Goal: Information Seeking & Learning: Check status

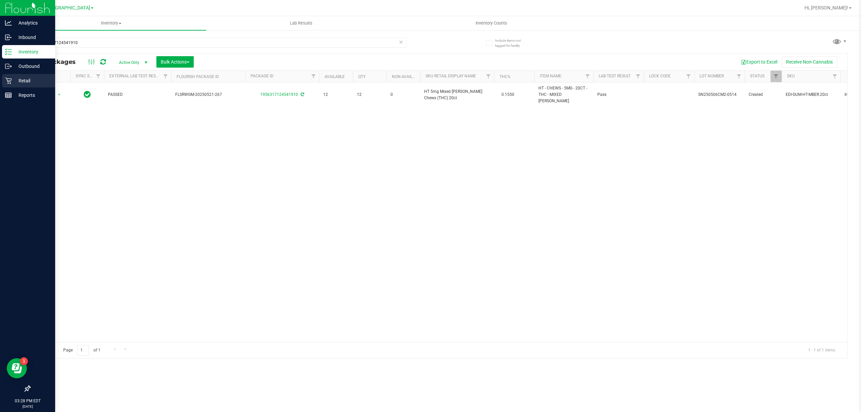
click at [17, 82] on p "Retail" at bounding box center [32, 81] width 40 height 8
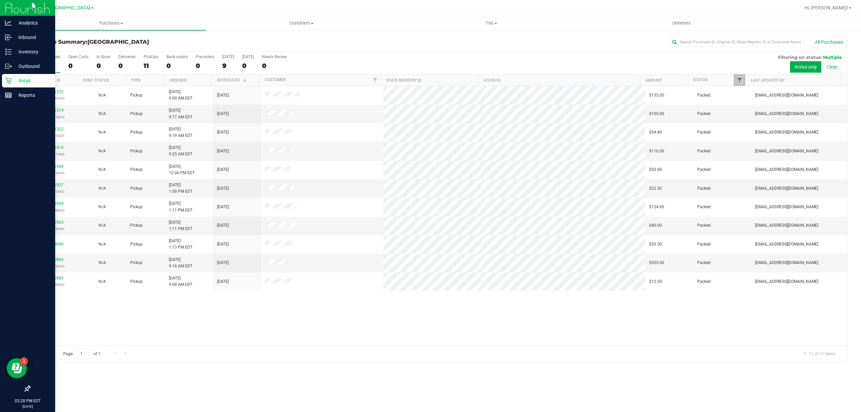
click at [740, 79] on span "Filter" at bounding box center [739, 79] width 5 height 5
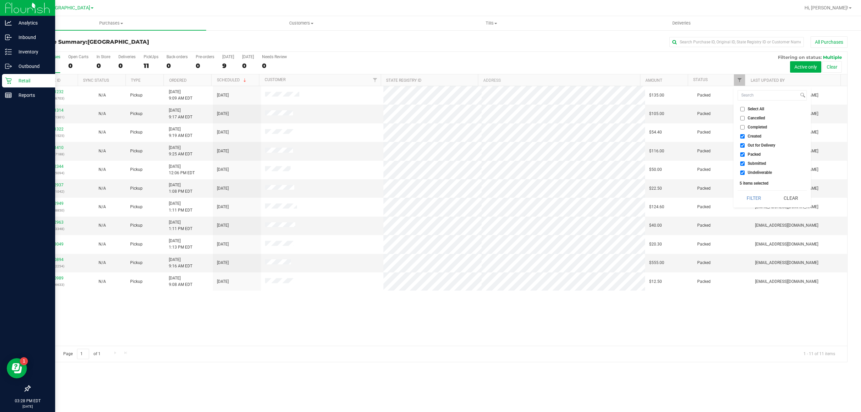
click at [740, 109] on input "Select All" at bounding box center [742, 109] width 4 height 4
checkbox input "true"
click at [740, 109] on input "Select All" at bounding box center [742, 109] width 4 height 4
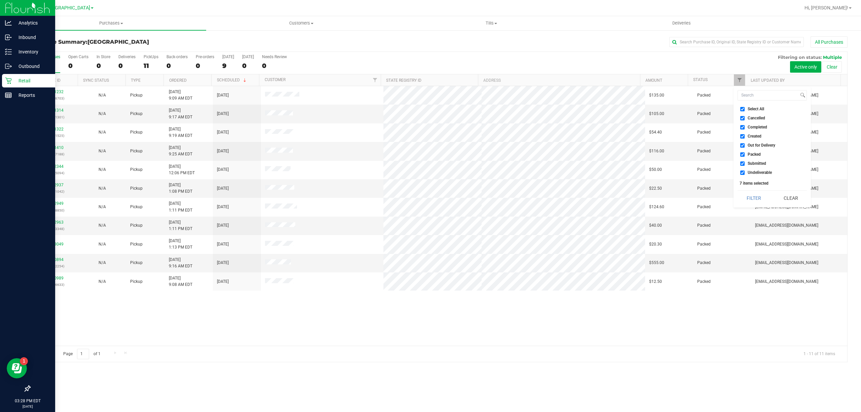
checkbox input "false"
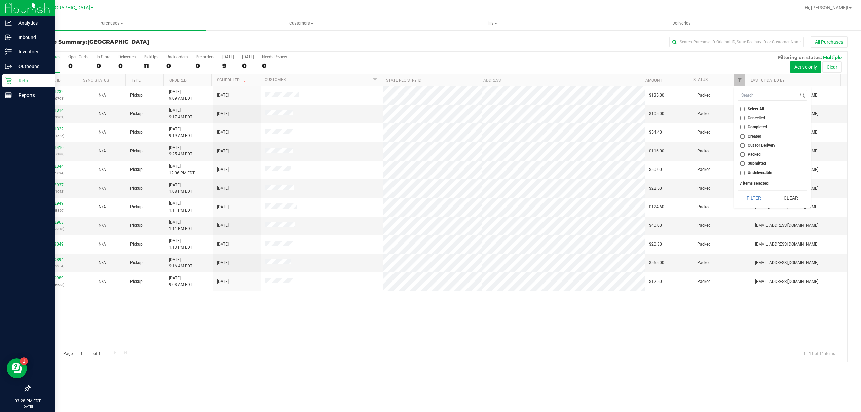
checkbox input "false"
click at [741, 163] on input "Submitted" at bounding box center [742, 163] width 4 height 4
checkbox input "true"
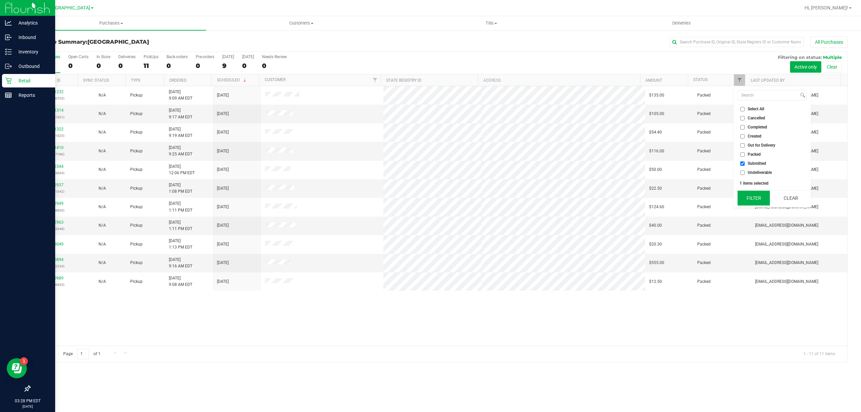
click at [740, 198] on button "Filter" at bounding box center [753, 198] width 32 height 15
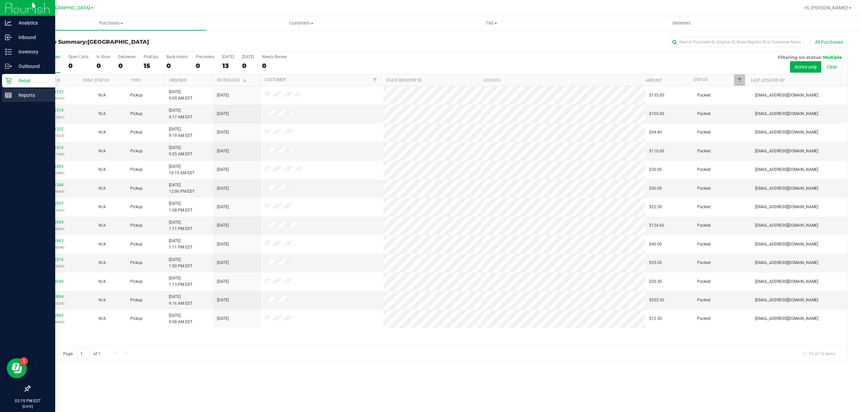
click at [24, 95] on p "Reports" at bounding box center [32, 95] width 40 height 8
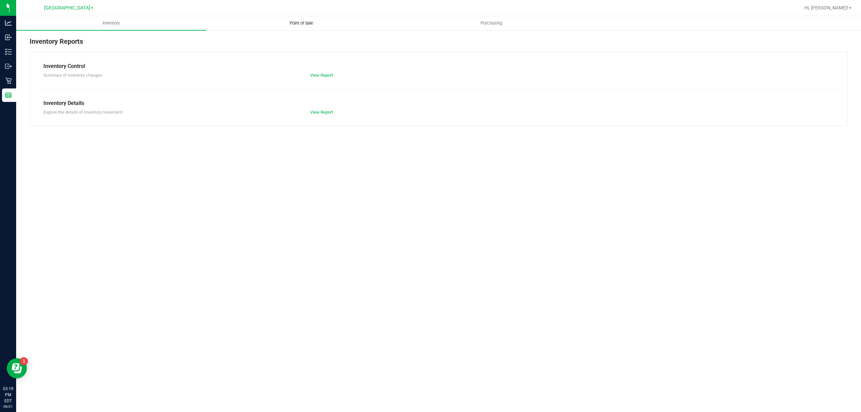
click at [309, 20] on span "Point of Sale" at bounding box center [301, 23] width 42 height 6
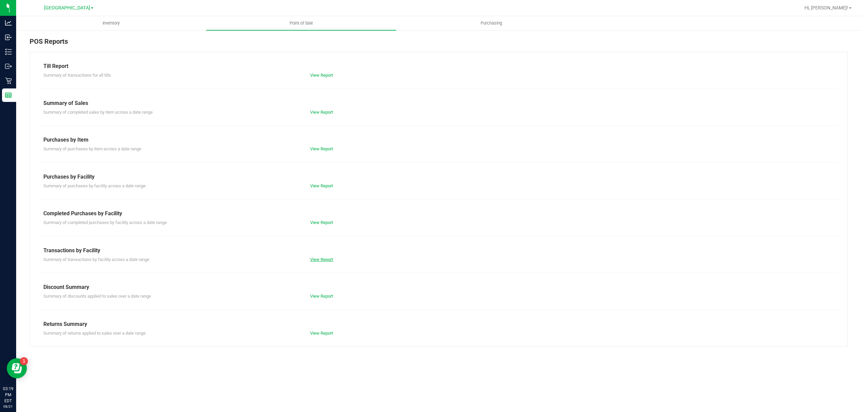
click at [318, 260] on link "View Report" at bounding box center [321, 259] width 23 height 5
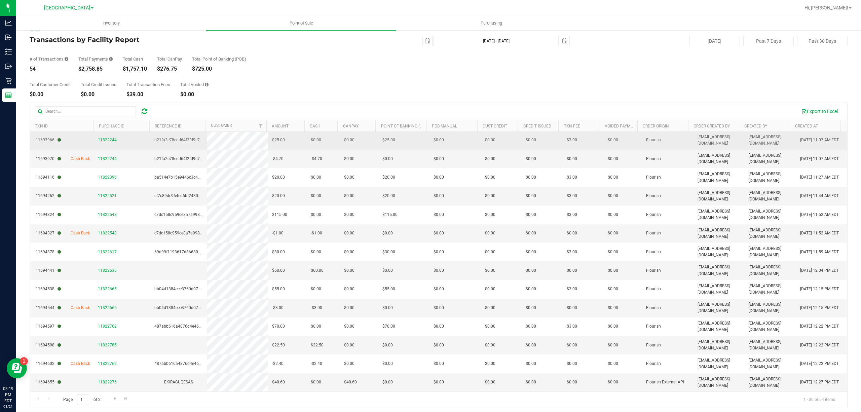
scroll to position [13, 0]
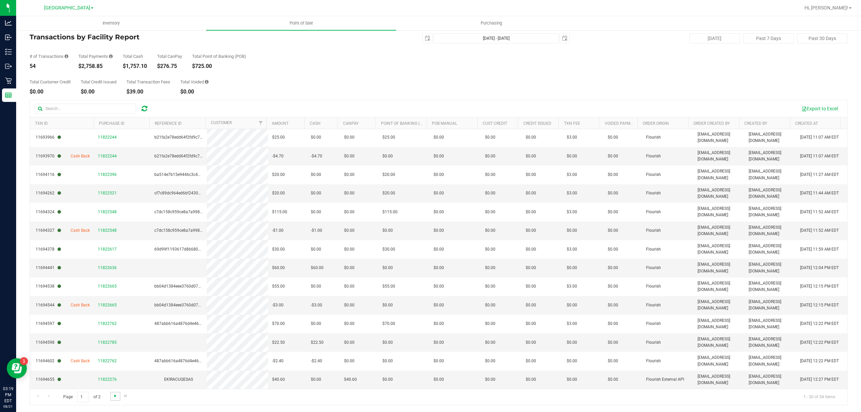
click at [114, 396] on span "Go to the next page" at bounding box center [115, 395] width 5 height 5
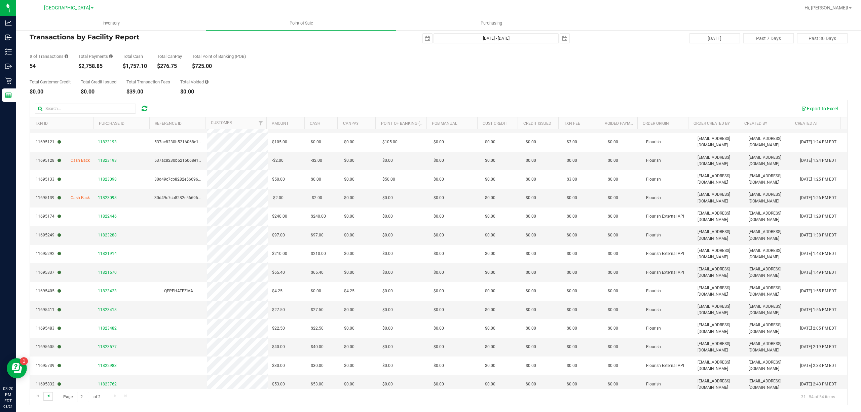
click at [50, 395] on span "Go to the previous page" at bounding box center [48, 395] width 5 height 5
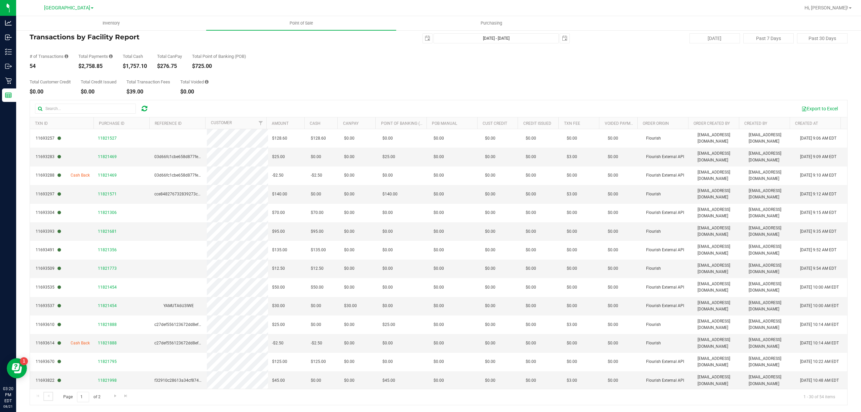
scroll to position [302, 0]
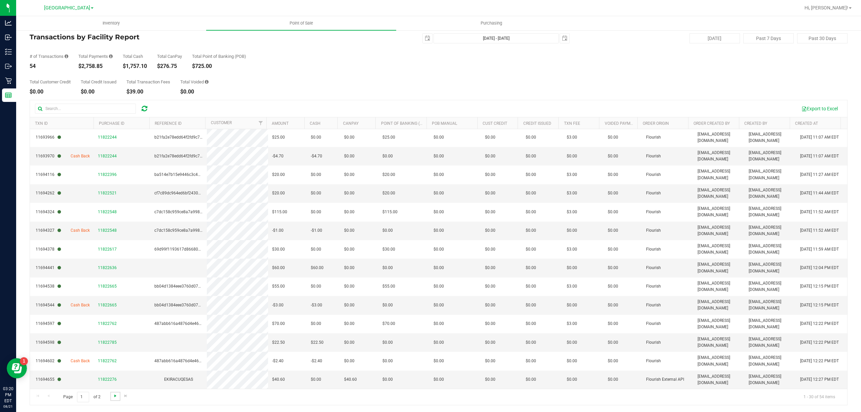
click at [114, 396] on span "Go to the next page" at bounding box center [115, 395] width 5 height 5
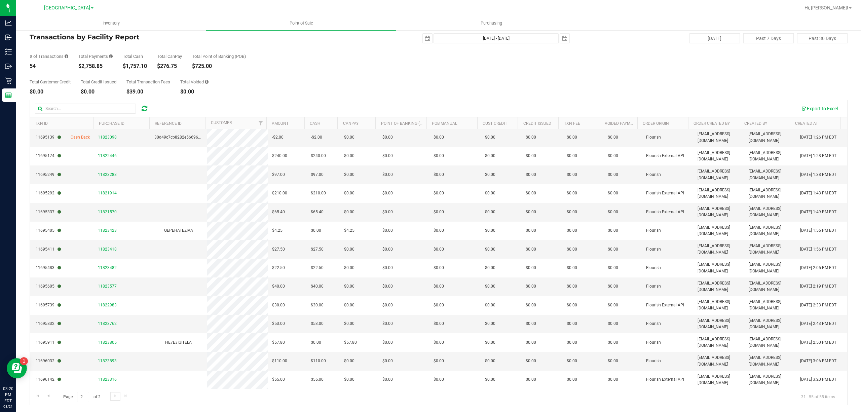
scroll to position [0, 0]
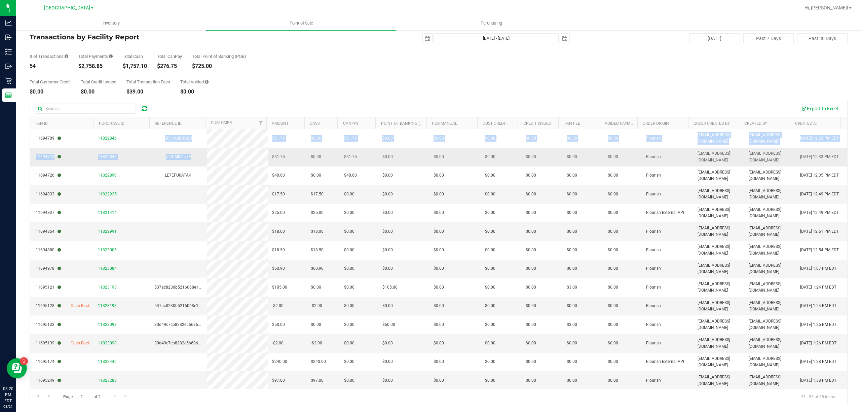
drag, startPoint x: 159, startPoint y: 139, endPoint x: 193, endPoint y: 160, distance: 39.9
click at [193, 160] on tbody "11694709 11822846 3I5I1A9ENA2U $51.75 $0.00 $0.00 $51.75 $0.00 $0.00 $0.00 $0.0…" at bounding box center [438, 361] width 817 height 465
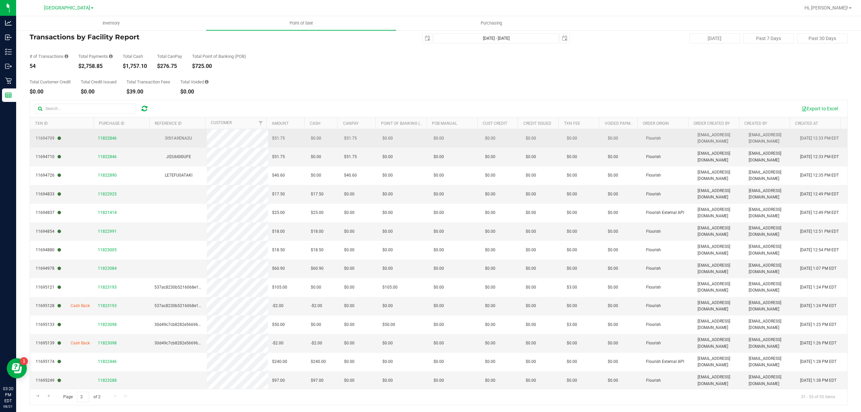
click at [143, 147] on td "11822846" at bounding box center [122, 138] width 56 height 18
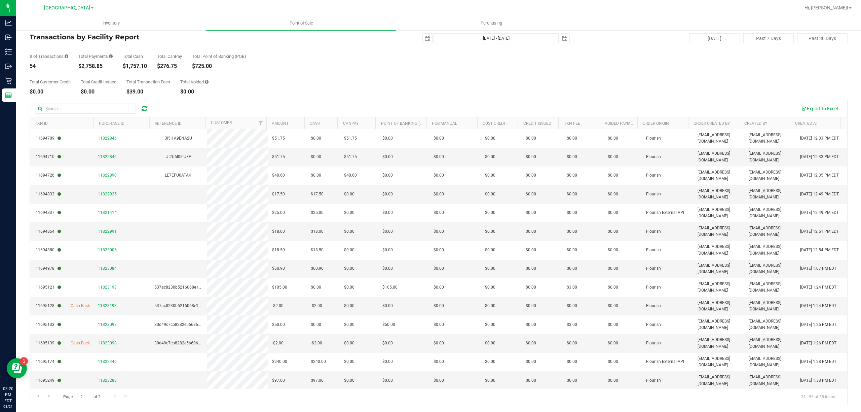
click at [292, 93] on div "Total Customer Credit $0.00 Total Credit Issued $0.00 Total Transaction Fees $3…" at bounding box center [439, 82] width 818 height 26
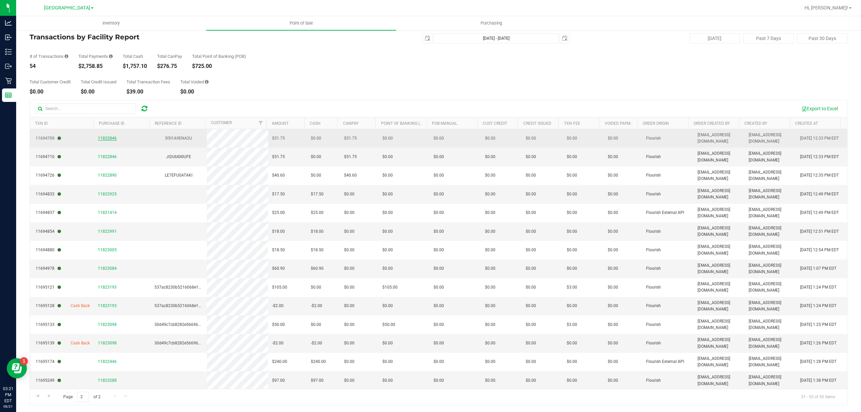
click at [104, 138] on span "11822846" at bounding box center [107, 138] width 19 height 5
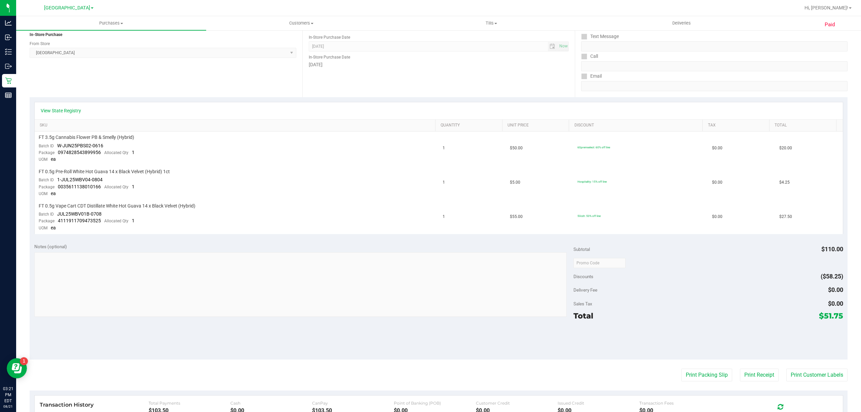
scroll to position [208, 0]
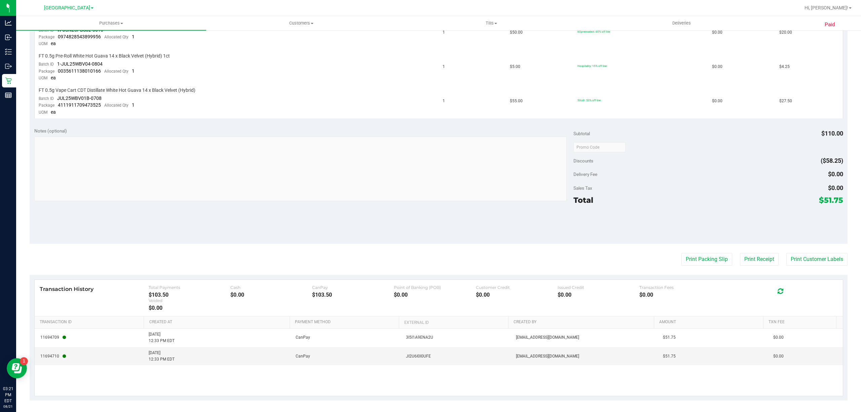
drag, startPoint x: 147, startPoint y: 292, endPoint x: 170, endPoint y: 292, distance: 23.5
click at [170, 292] on div "Transaction History Total Payments $103.50 Cash $0.00 CanPay $103.50 Point of B…" at bounding box center [439, 298] width 798 height 26
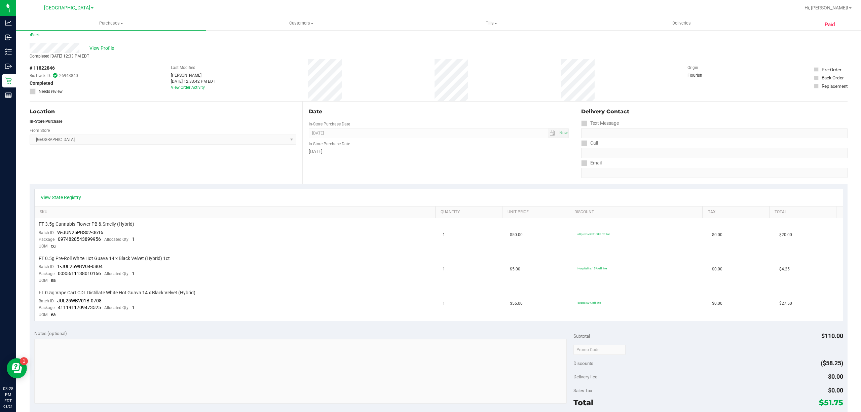
scroll to position [0, 0]
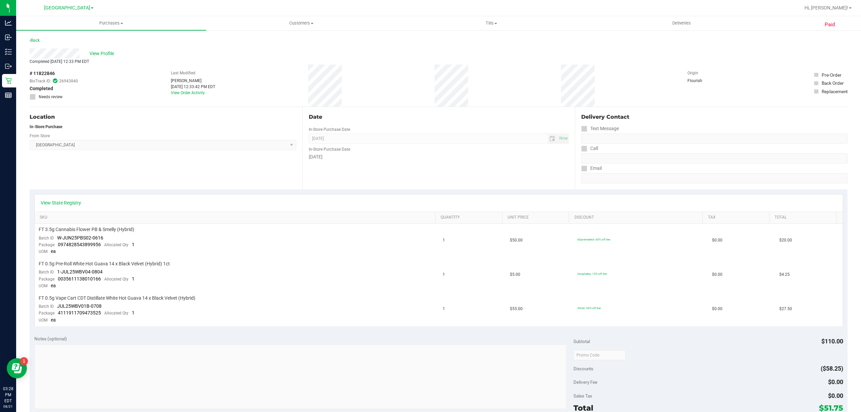
drag, startPoint x: 81, startPoint y: 55, endPoint x: 28, endPoint y: 55, distance: 53.1
click at [28, 55] on div "Paid Back View Profile Completed Aug 21, 2025 12:33 PM EDT # 11822846 BioTrack …" at bounding box center [438, 326] width 845 height 592
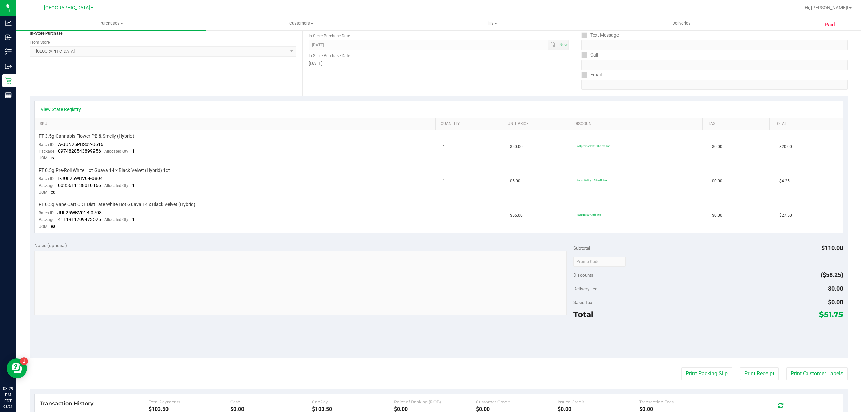
scroll to position [89, 0]
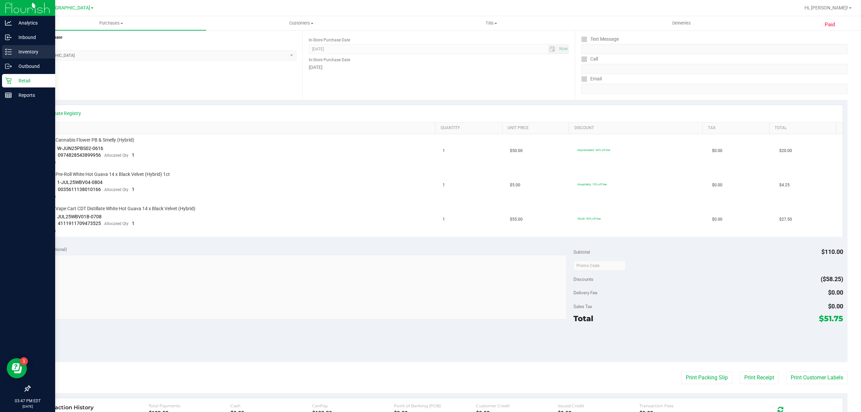
click at [19, 49] on p "Inventory" at bounding box center [32, 52] width 40 height 8
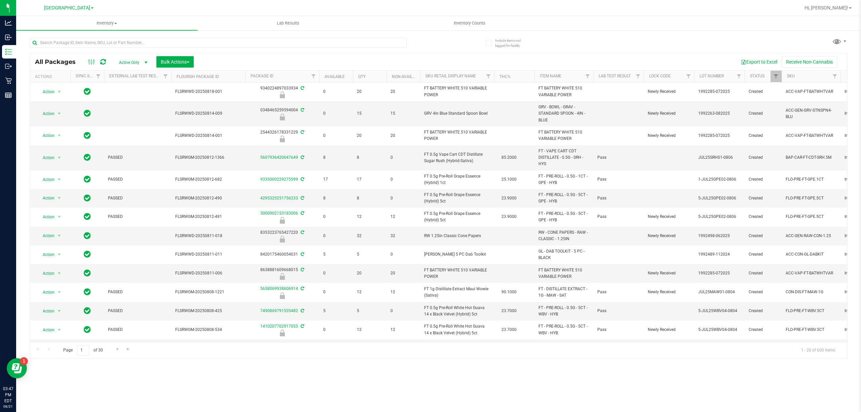
click at [197, 34] on div at bounding box center [234, 43] width 409 height 22
click at [195, 44] on input "text" at bounding box center [218, 43] width 377 height 10
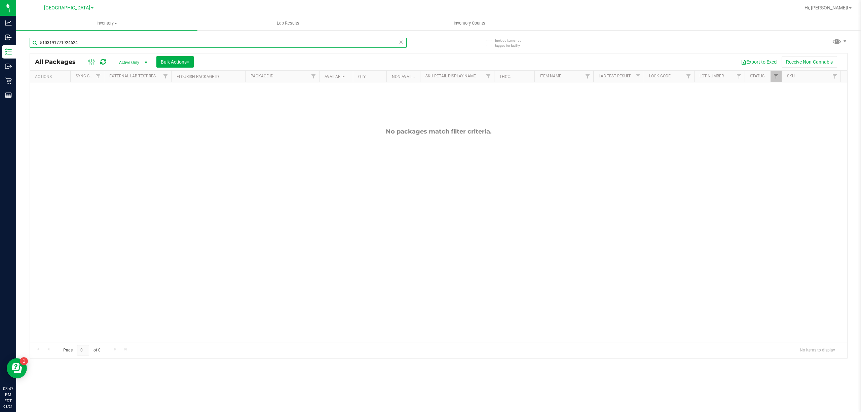
click at [225, 42] on input "5103191771924624" at bounding box center [218, 43] width 377 height 10
click at [208, 46] on input "0974828543899956" at bounding box center [218, 43] width 377 height 10
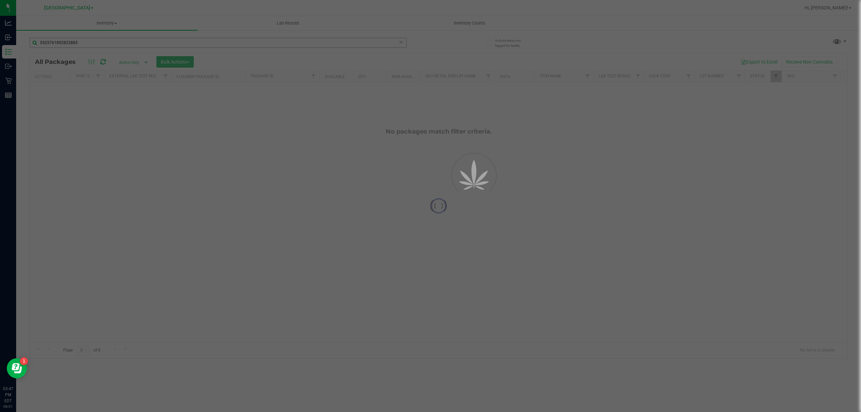
click at [216, 46] on div at bounding box center [430, 206] width 861 height 412
click at [216, 46] on input "5525761892823885" at bounding box center [218, 43] width 377 height 10
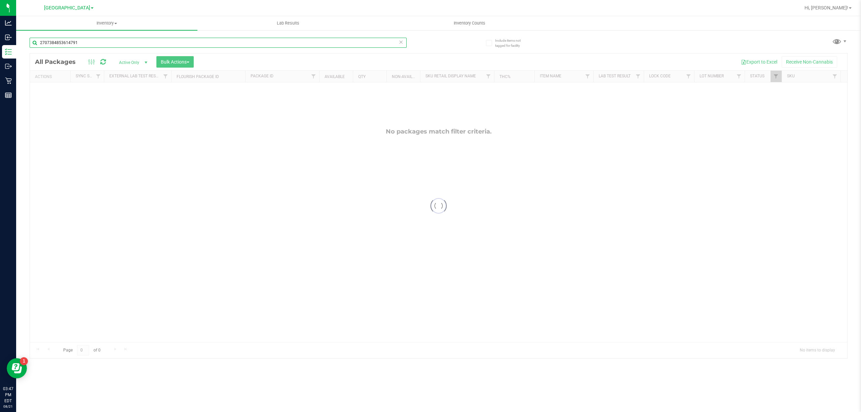
click at [227, 40] on input "2707384853614791" at bounding box center [218, 43] width 377 height 10
click at [227, 39] on input "3212811441354066" at bounding box center [218, 43] width 377 height 10
click at [228, 39] on input "3212811441354066" at bounding box center [218, 43] width 377 height 10
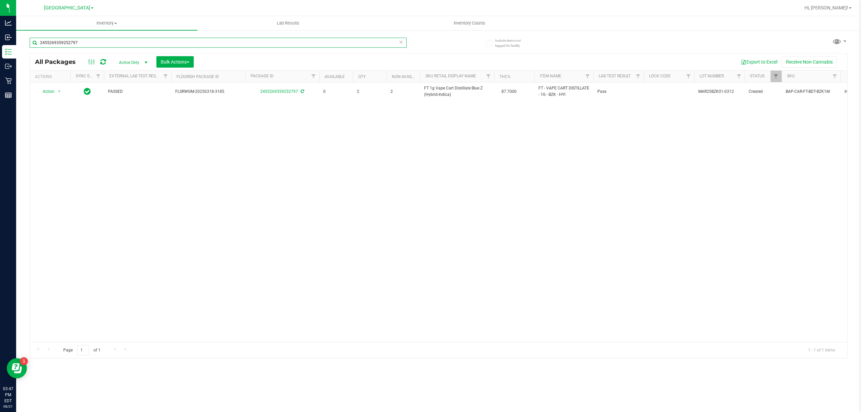
click at [228, 40] on input "2455269359252797" at bounding box center [218, 43] width 377 height 10
click at [230, 40] on input "2455269359252797" at bounding box center [218, 43] width 377 height 10
type input "2455269359252797"
click at [283, 5] on div at bounding box center [459, 7] width 679 height 13
click at [210, 42] on input "2455269359252797" at bounding box center [218, 43] width 377 height 10
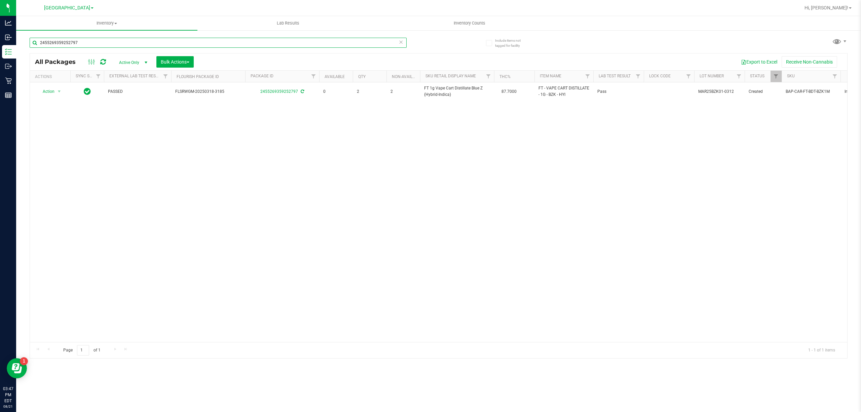
click at [210, 42] on input "2455269359252797" at bounding box center [218, 43] width 377 height 10
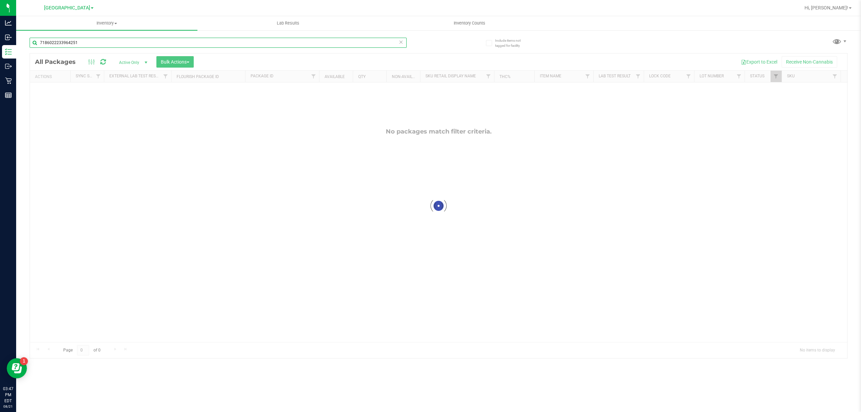
click at [217, 38] on input "7186022233964251" at bounding box center [218, 43] width 377 height 10
click at [252, 40] on input "9179632778779850" at bounding box center [218, 43] width 377 height 10
click at [258, 35] on div "3769007201388741" at bounding box center [234, 43] width 409 height 22
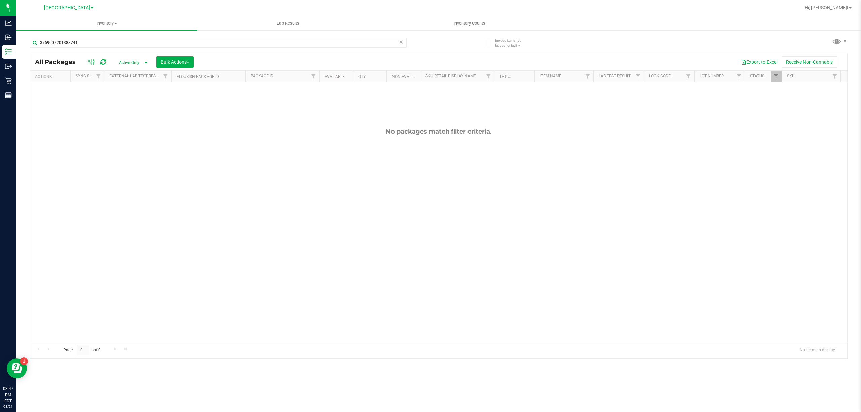
click at [258, 35] on div "3769007201388741" at bounding box center [234, 43] width 409 height 22
click at [250, 42] on input "3769007201388741" at bounding box center [218, 43] width 377 height 10
type input "4020295246458836"
